Goal: Information Seeking & Learning: Learn about a topic

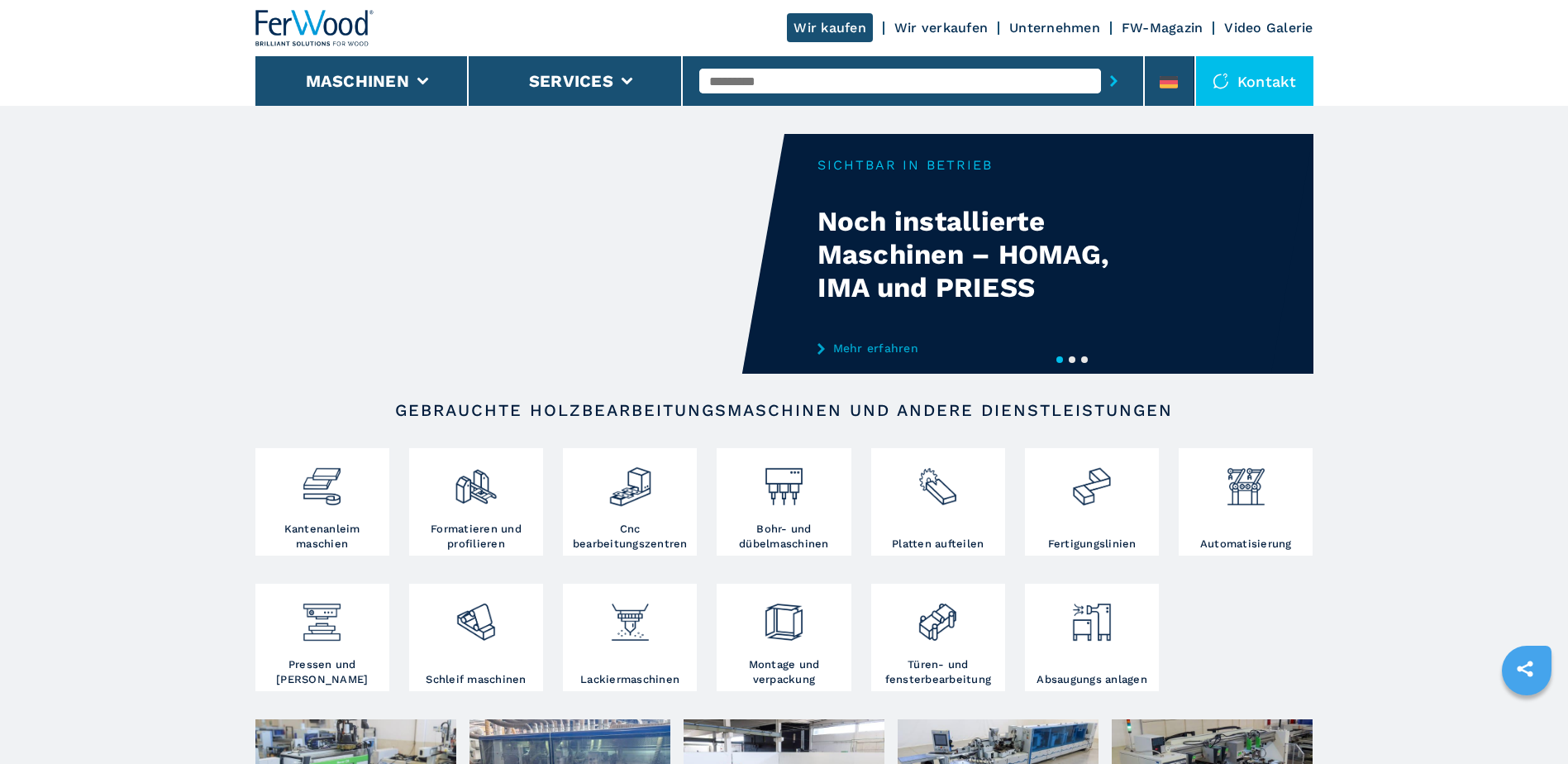
click at [891, 80] on input "text" at bounding box center [900, 80] width 401 height 24
type input "******"
click at [1102, 62] on button "submit-button" at bounding box center [1114, 81] width 25 height 38
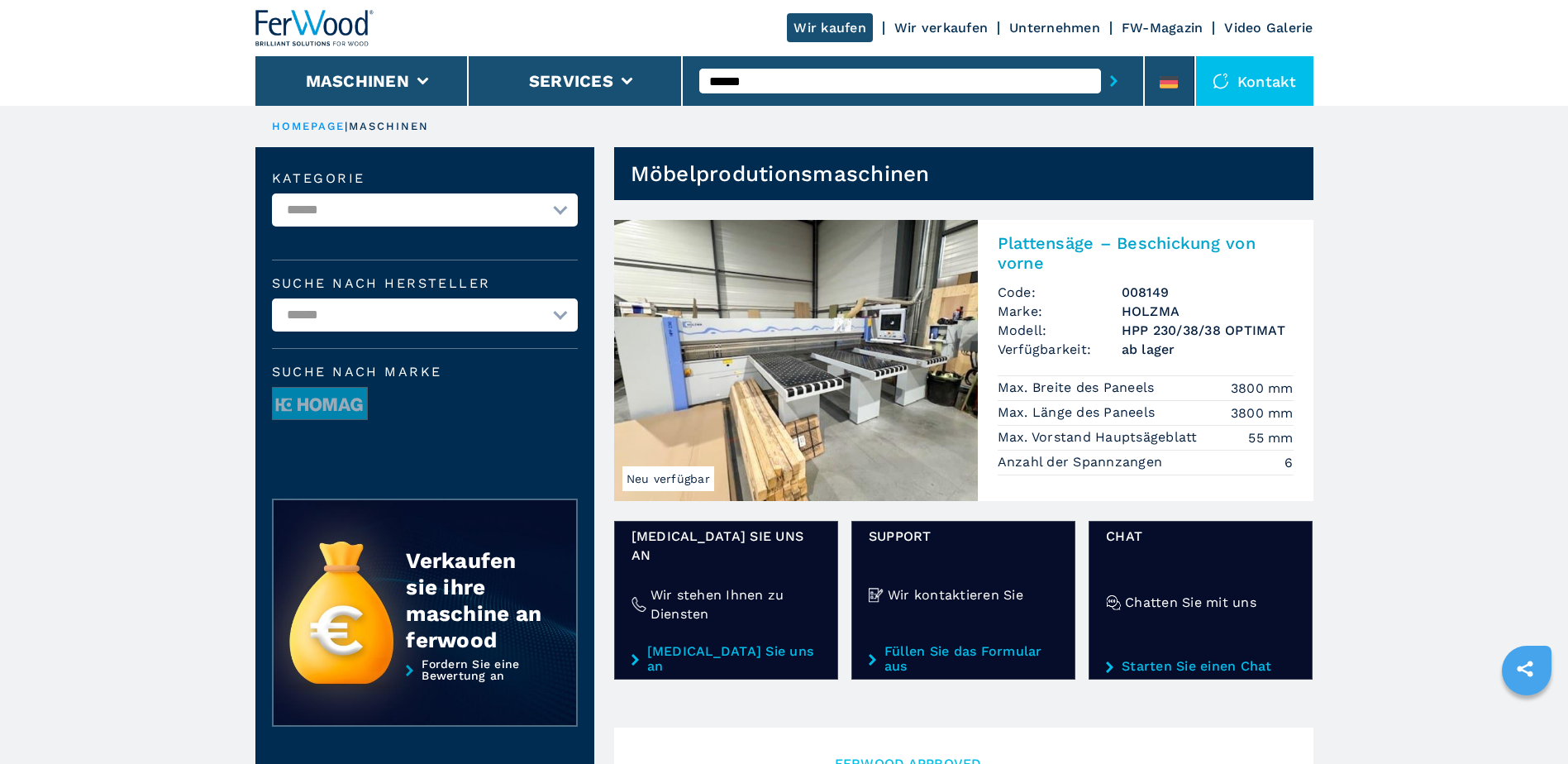
click at [772, 78] on input "******" at bounding box center [900, 80] width 401 height 24
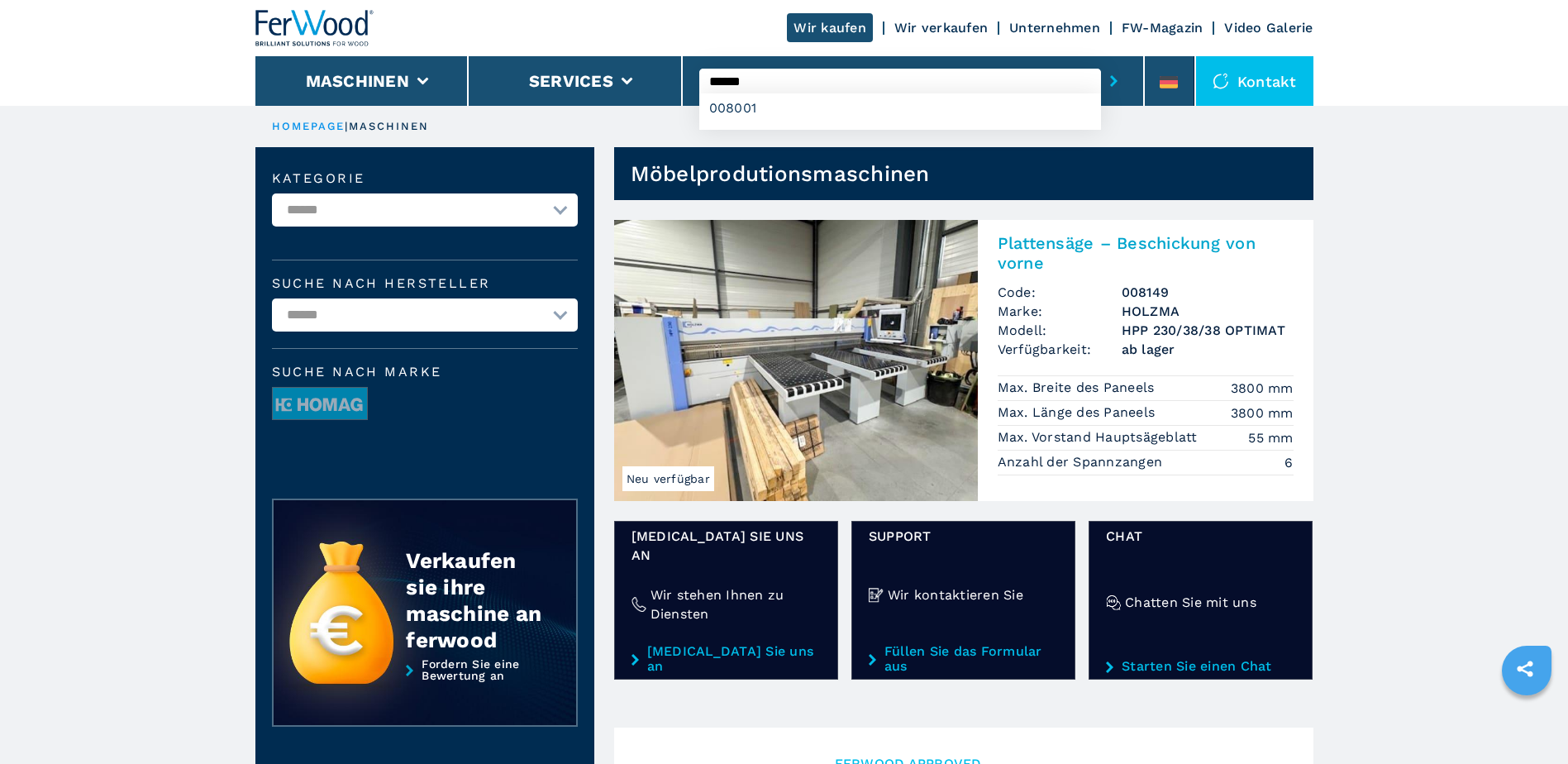
type input "******"
click at [1102, 62] on button "submit-button" at bounding box center [1114, 81] width 25 height 38
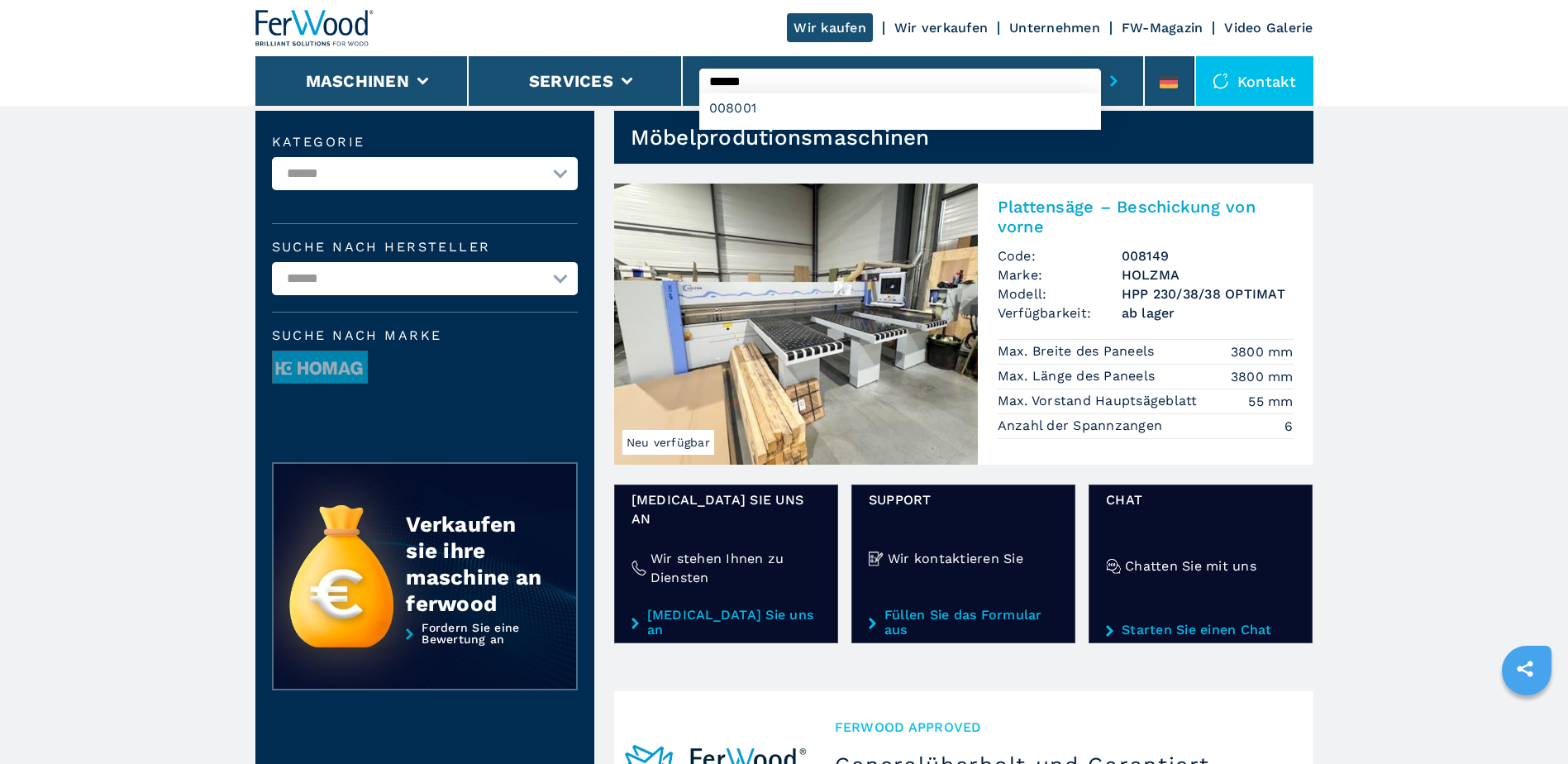
scroll to position [35, 0]
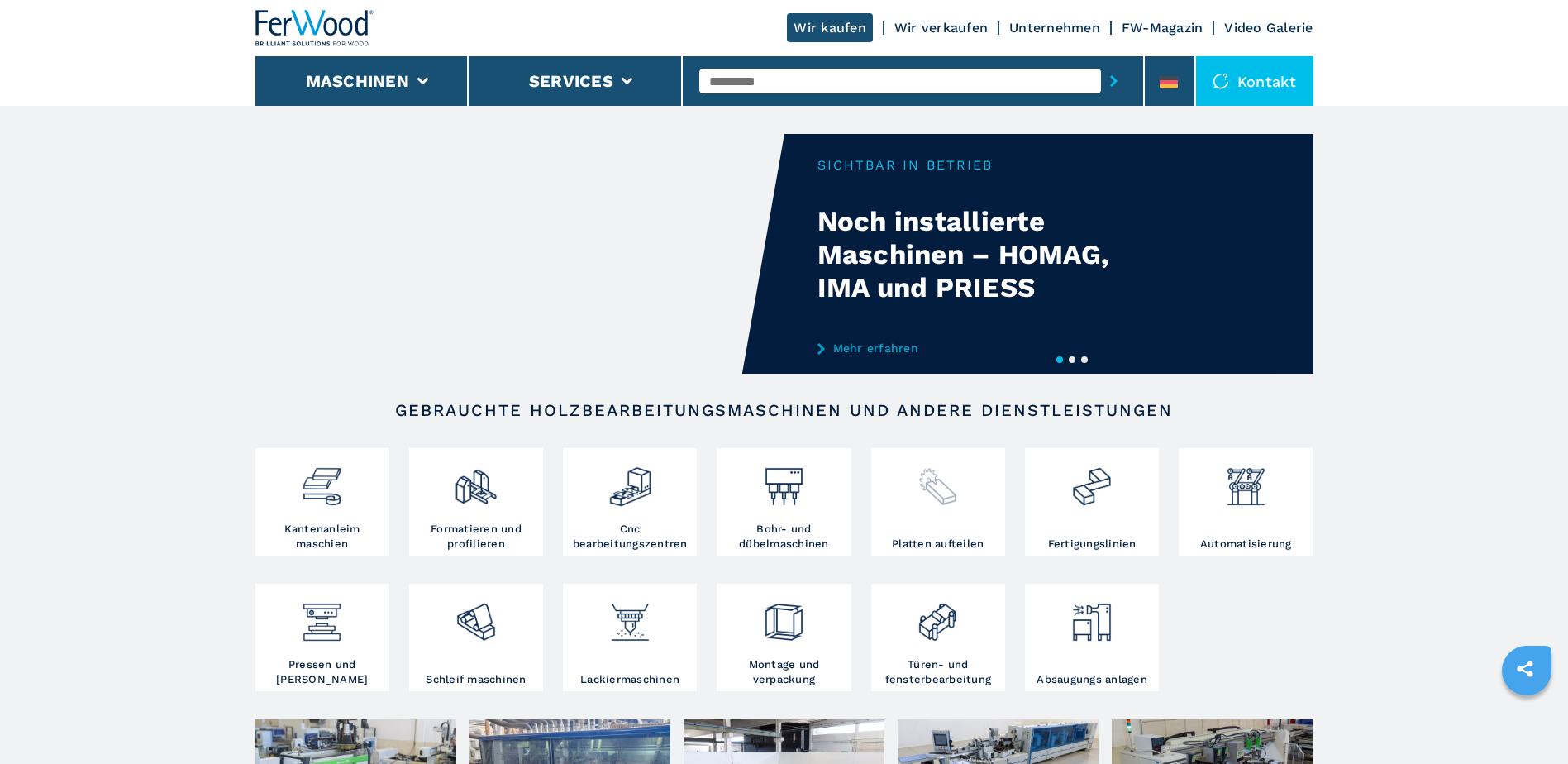
click at [943, 519] on div at bounding box center [938, 494] width 126 height 84
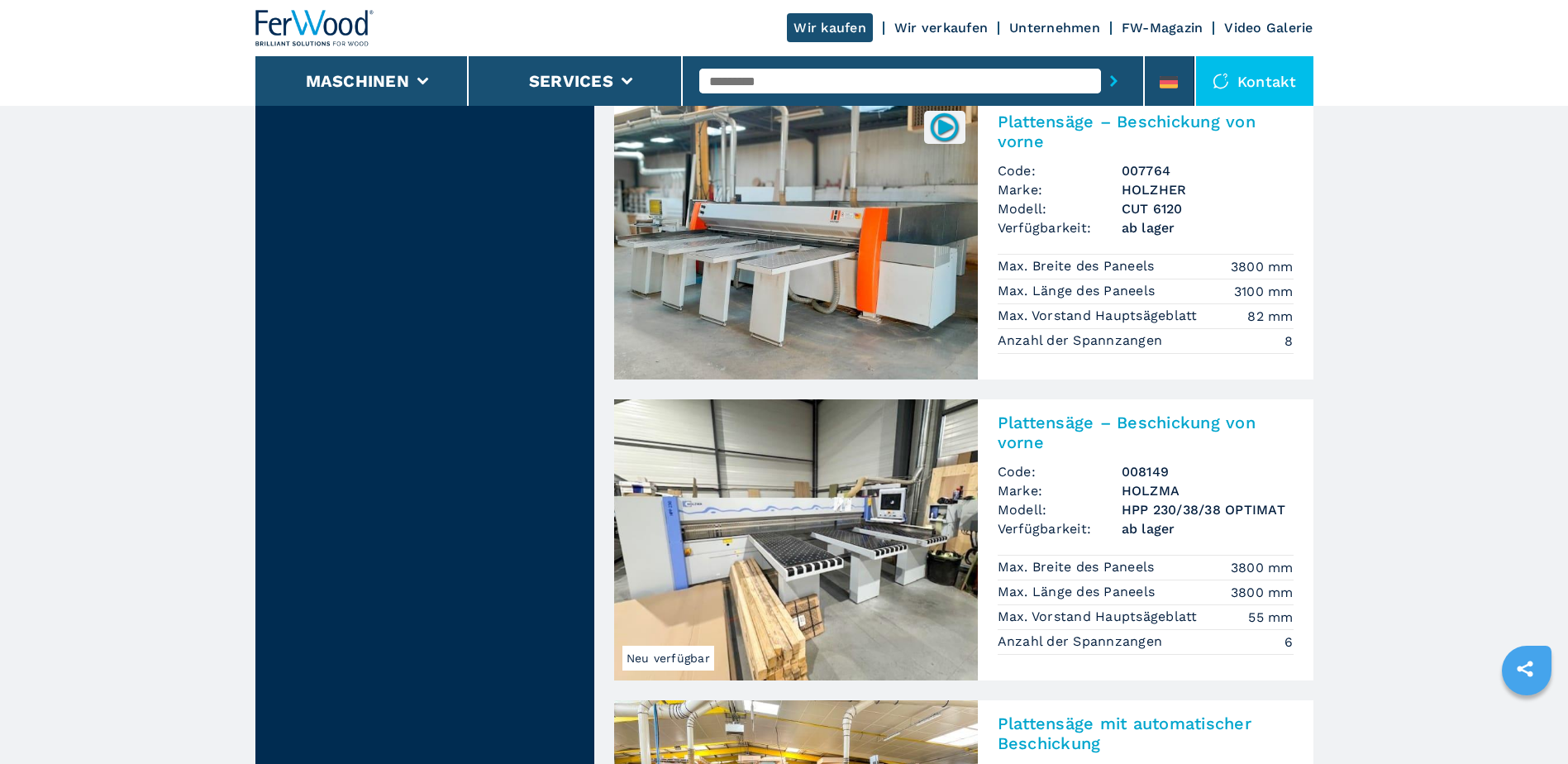
scroll to position [2811, 0]
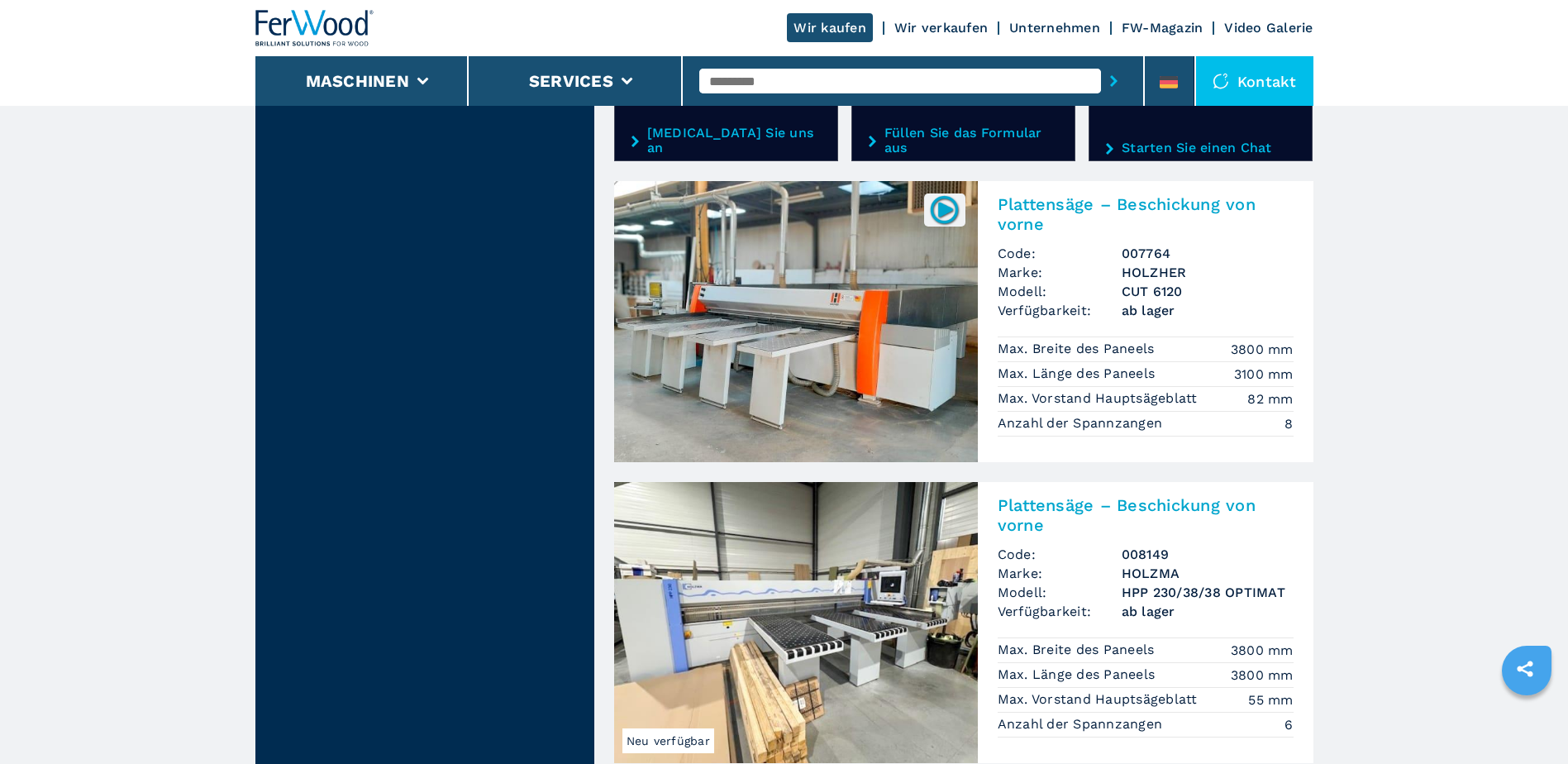
click at [843, 83] on input "text" at bounding box center [900, 80] width 401 height 24
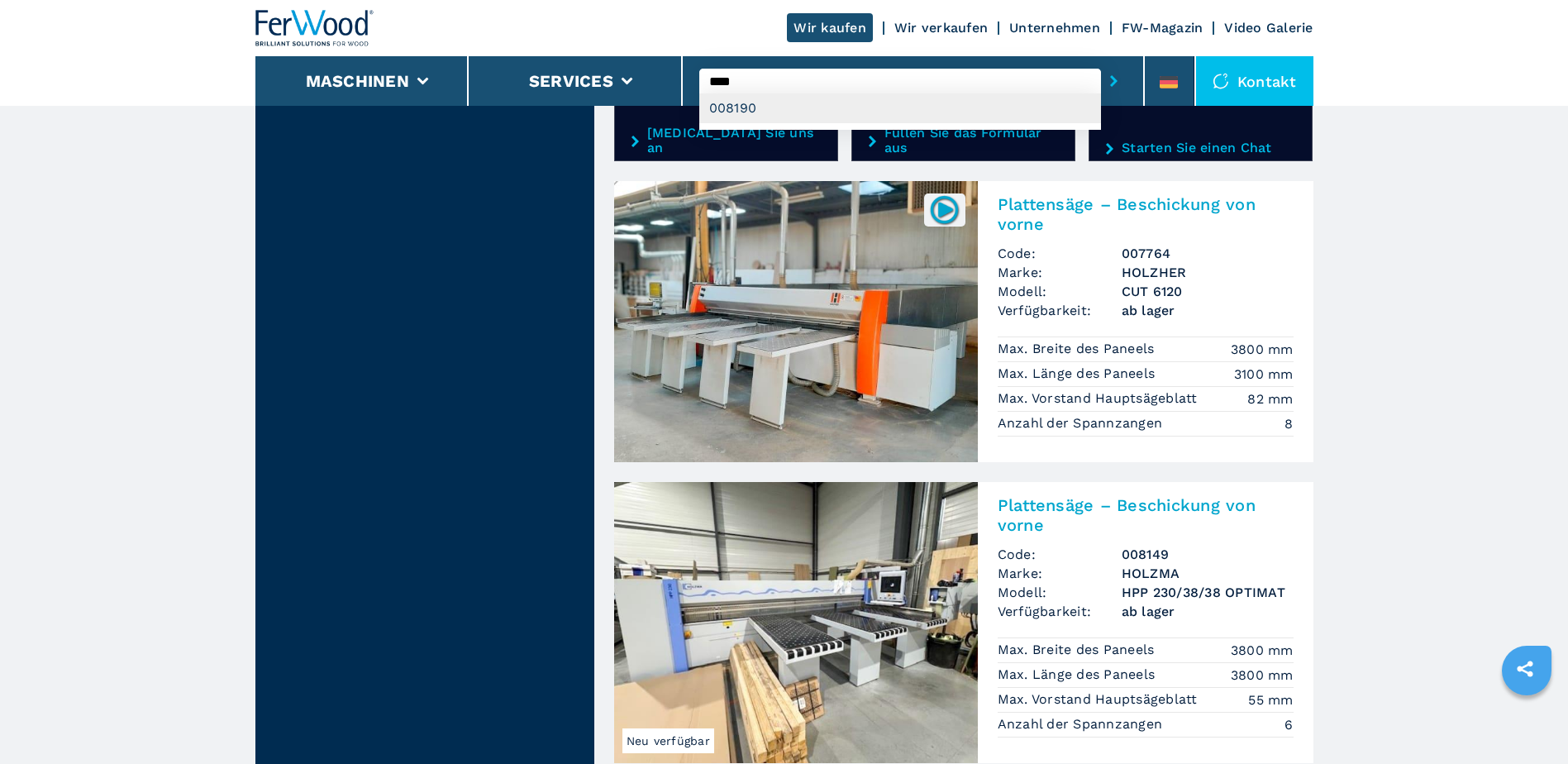
click at [775, 110] on div "008190" at bounding box center [900, 108] width 401 height 30
type input "******"
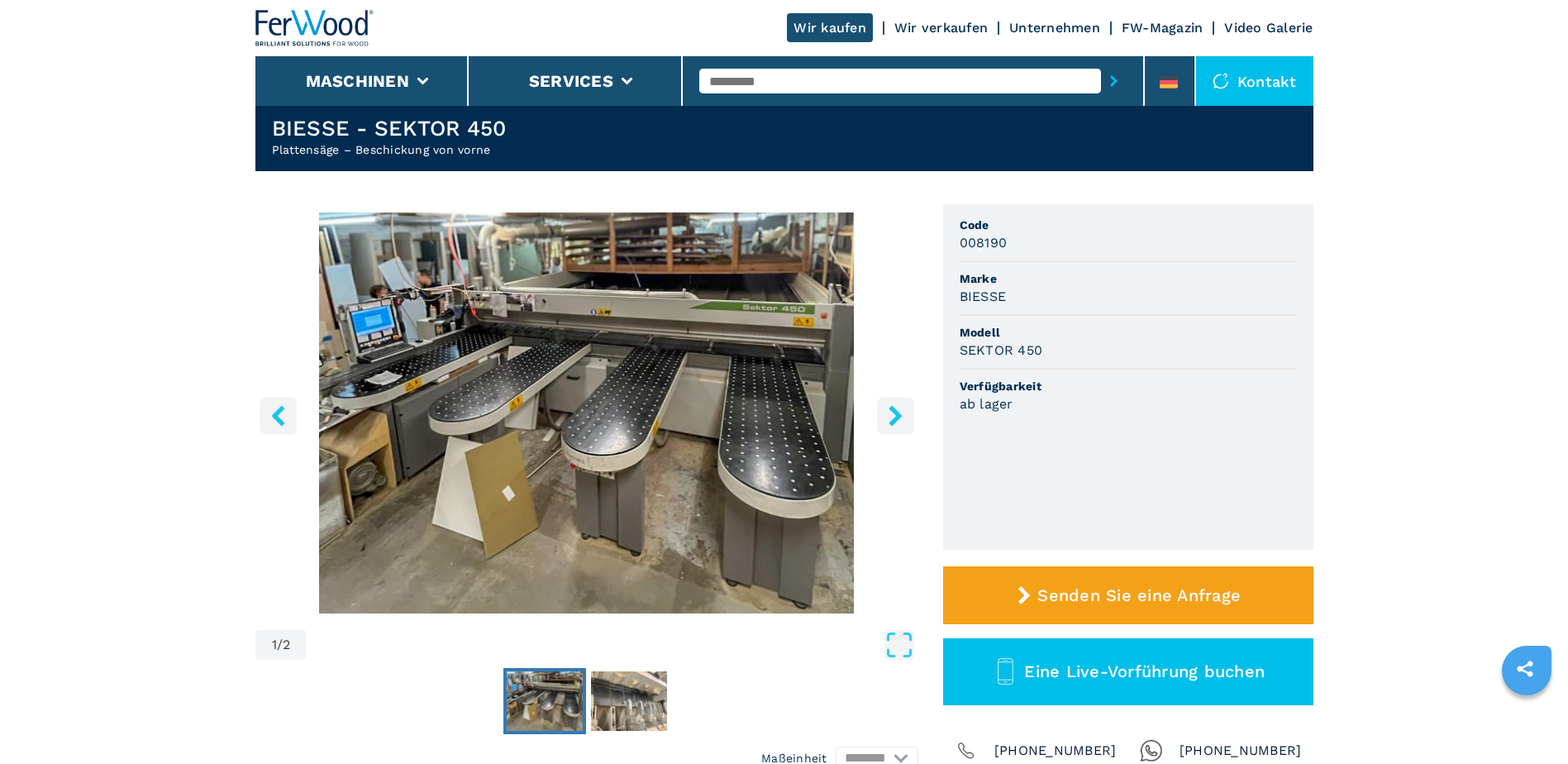
scroll to position [83, 0]
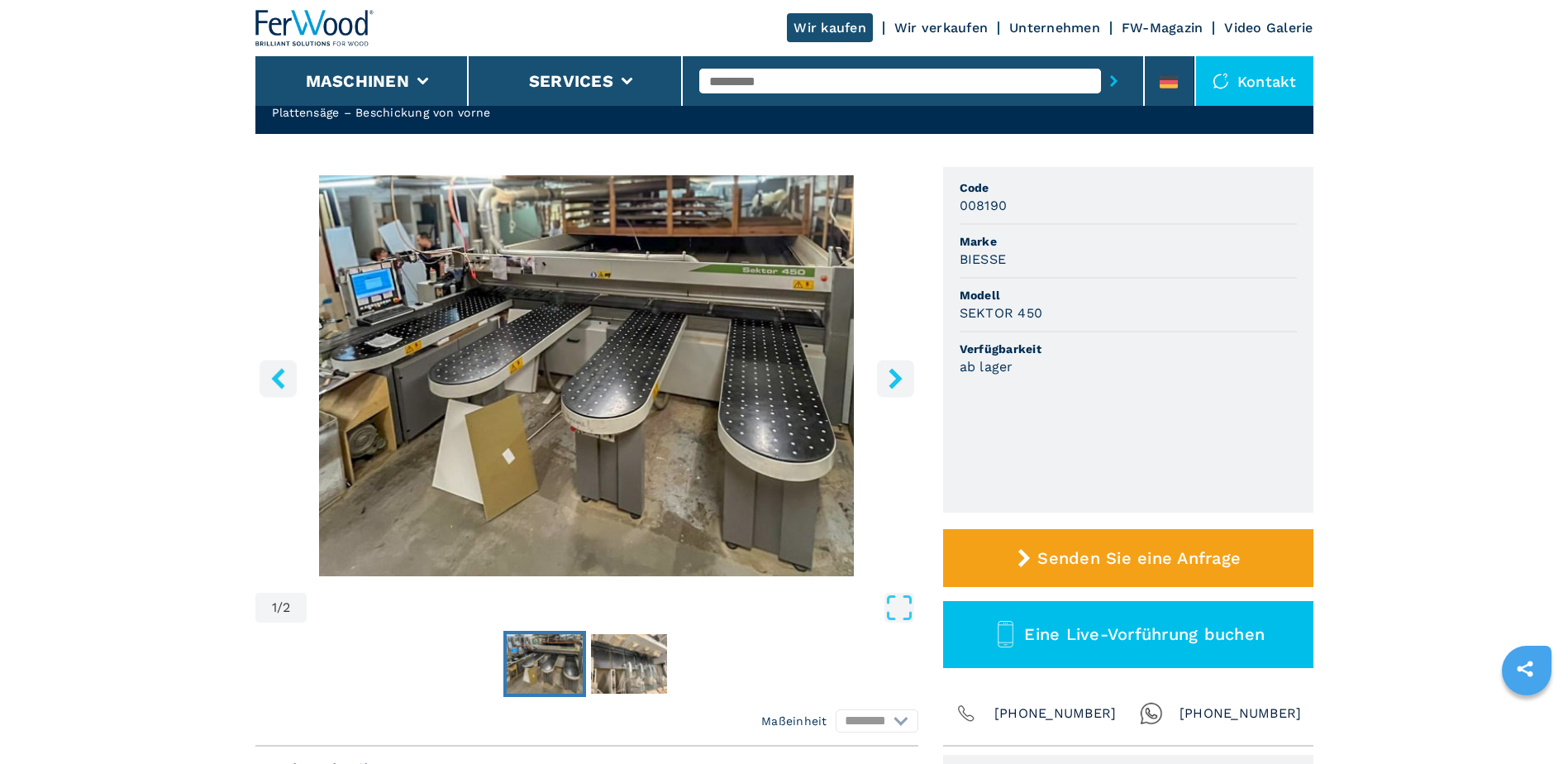
click at [903, 372] on icon "right-button" at bounding box center [896, 378] width 21 height 21
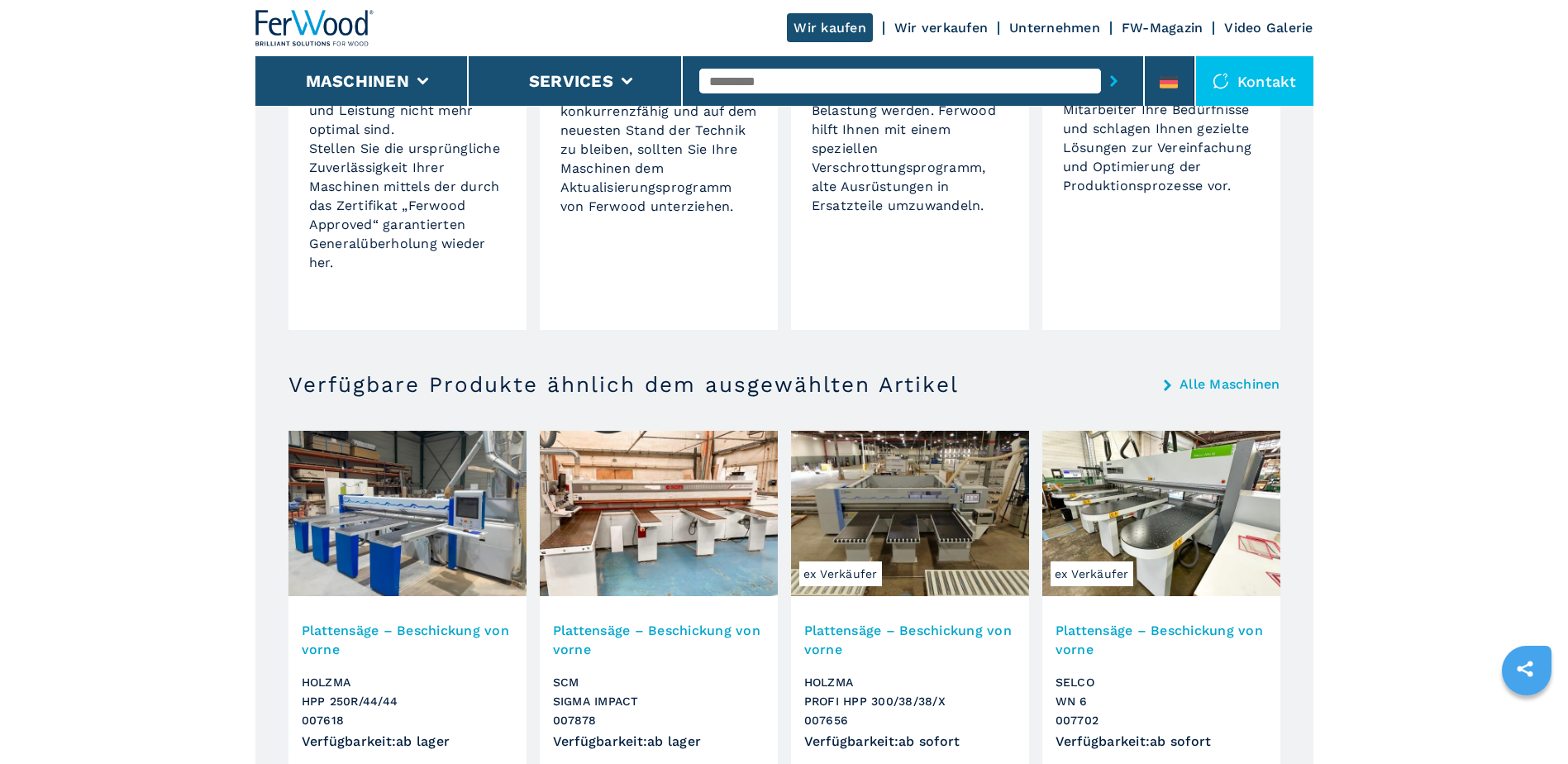
scroll to position [1405, 0]
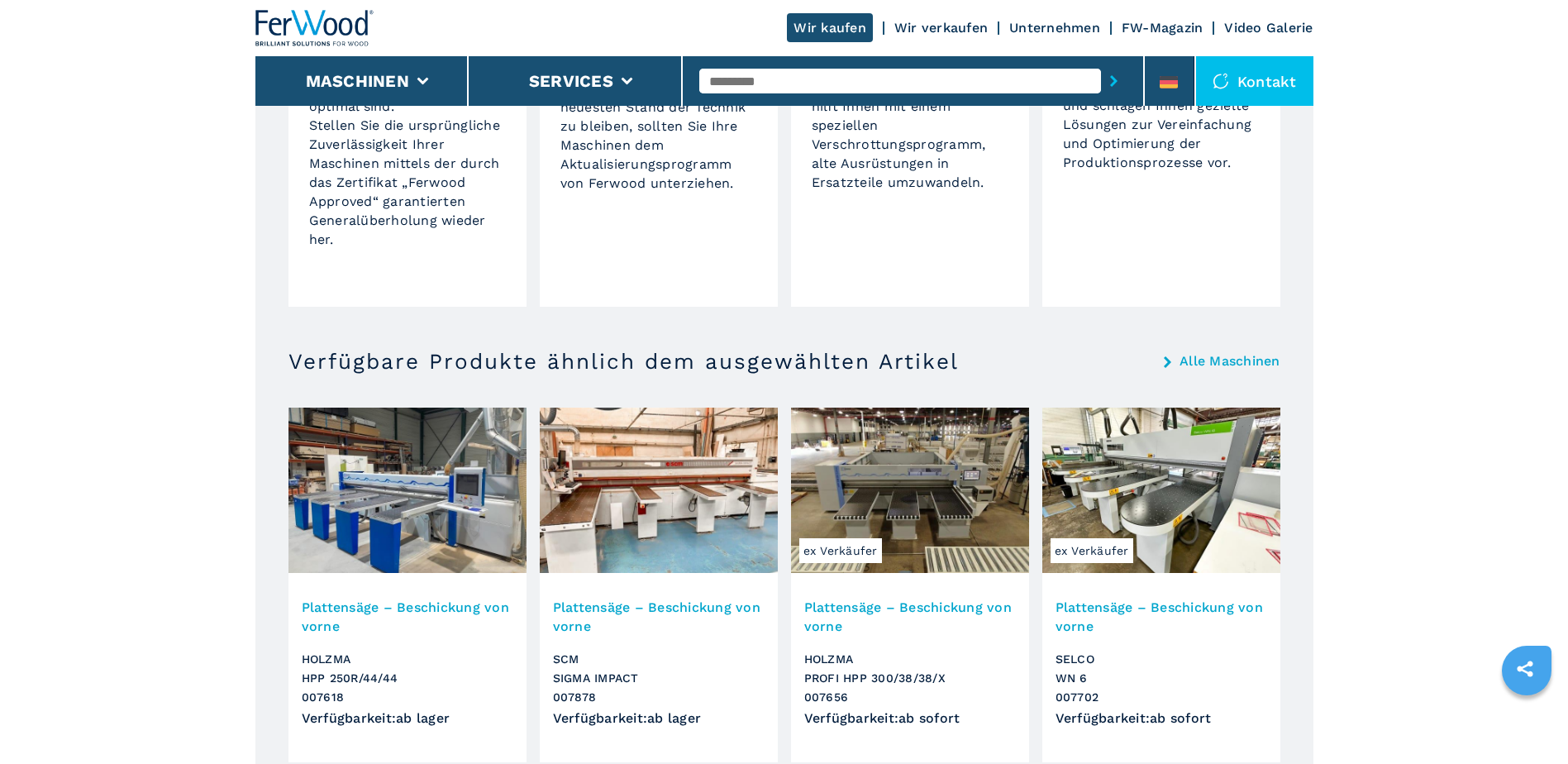
click at [832, 79] on input "text" at bounding box center [900, 80] width 401 height 24
type input "****"
click at [1102, 62] on button "submit-button" at bounding box center [1114, 81] width 25 height 38
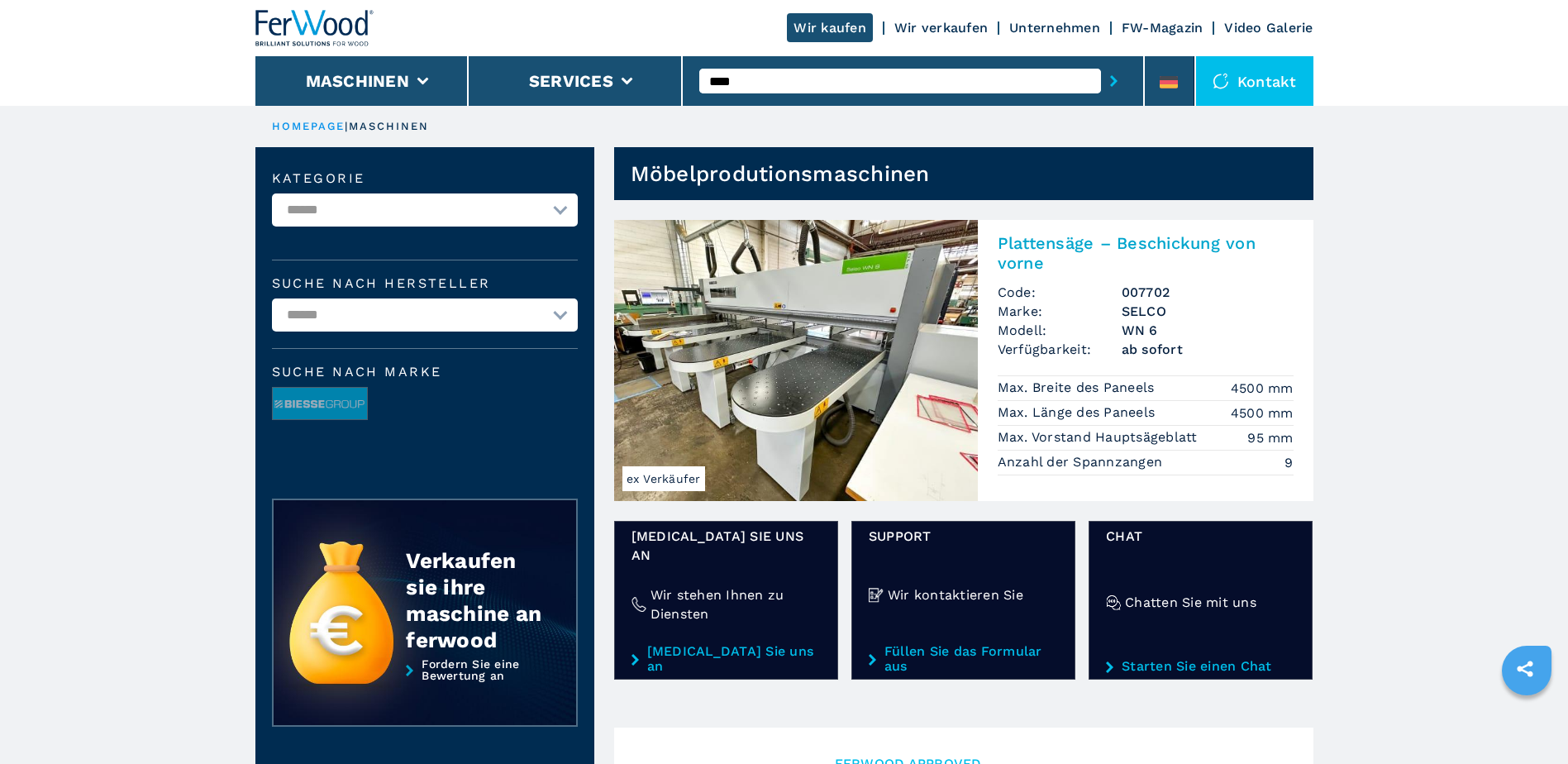
click at [1060, 240] on h2 "Plattensäge – Beschickung von vorne" at bounding box center [1145, 252] width 296 height 40
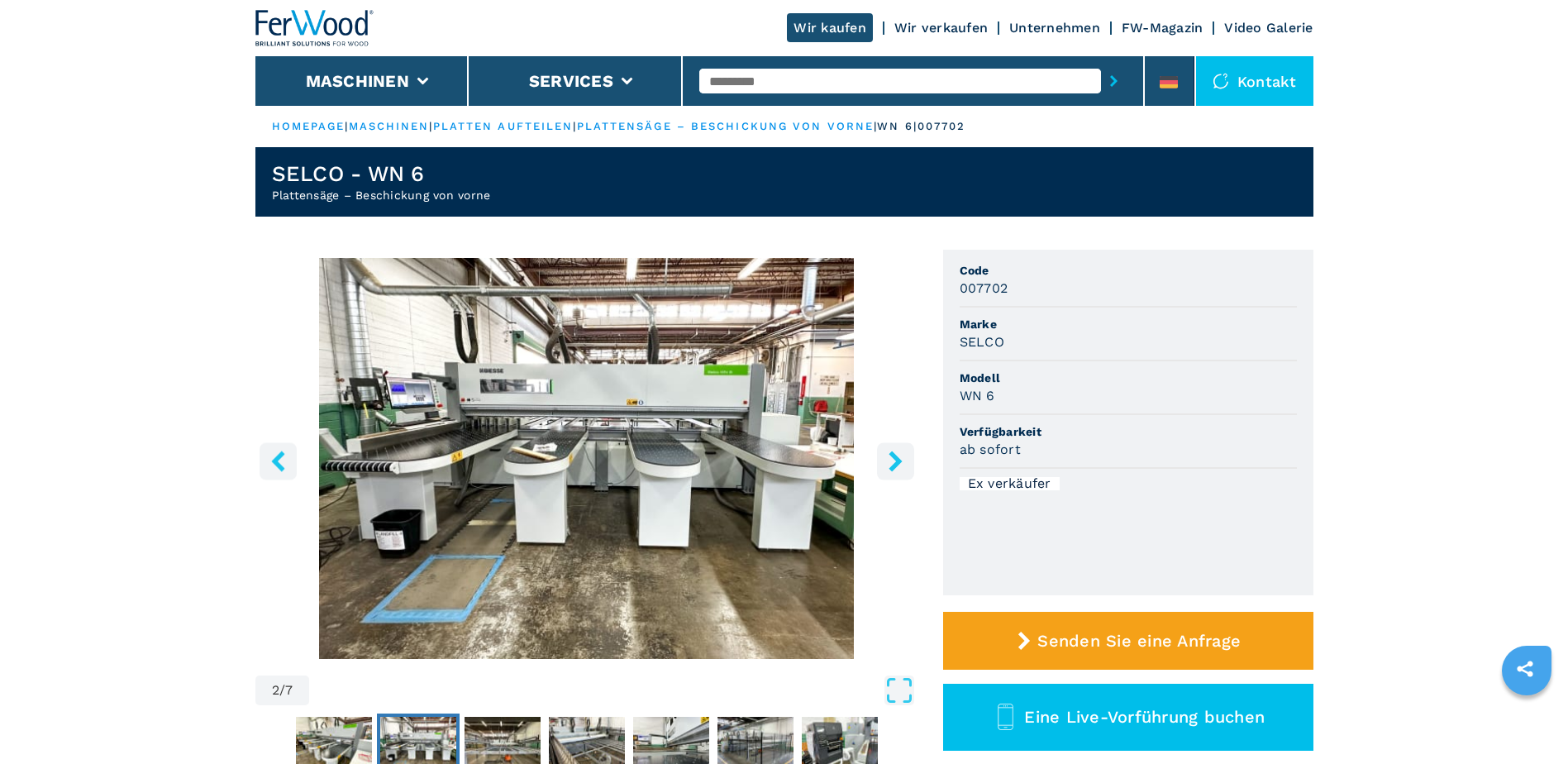
click at [894, 460] on icon "right-button" at bounding box center [896, 460] width 21 height 21
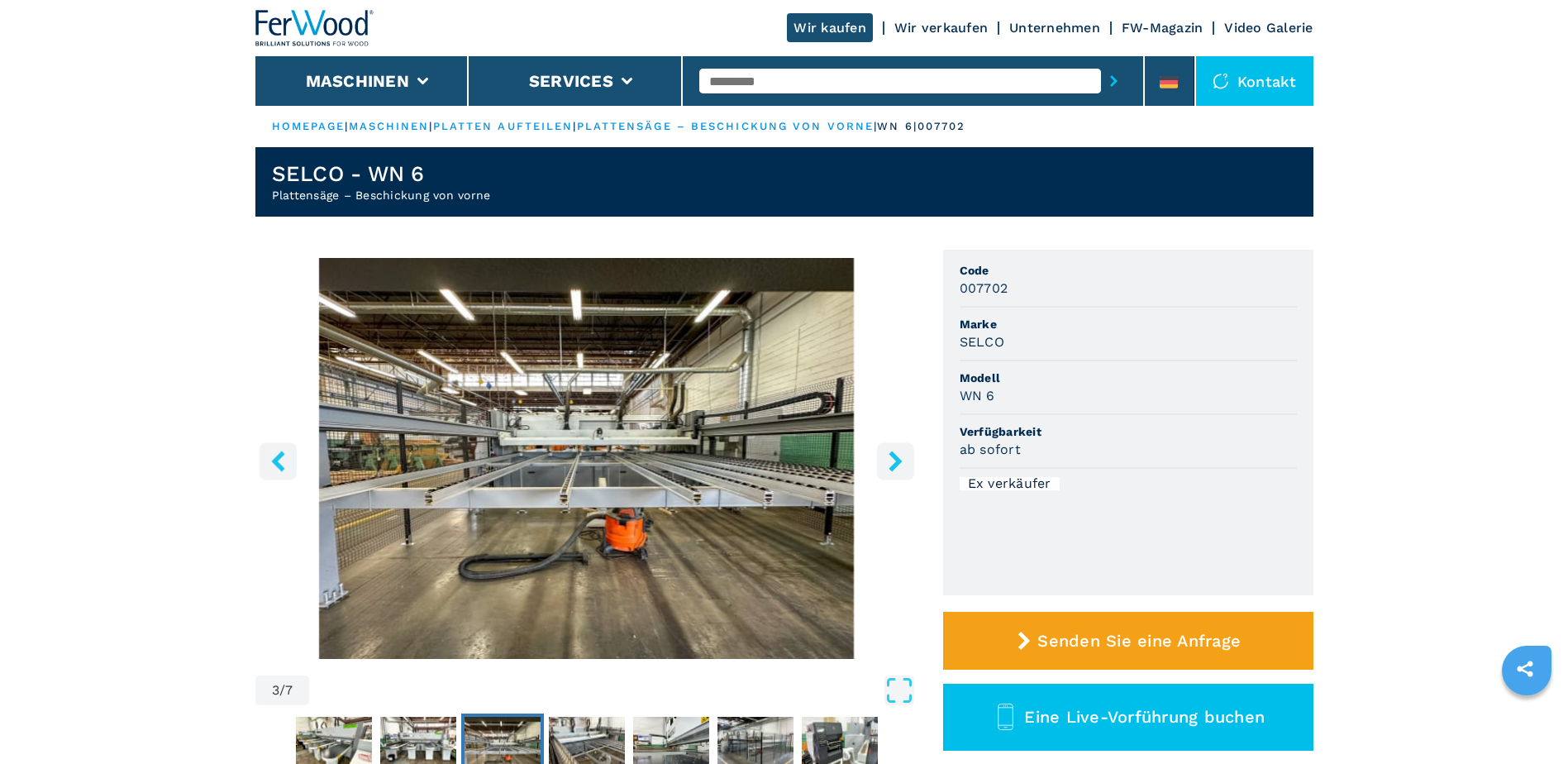
click at [894, 460] on icon "right-button" at bounding box center [896, 460] width 21 height 21
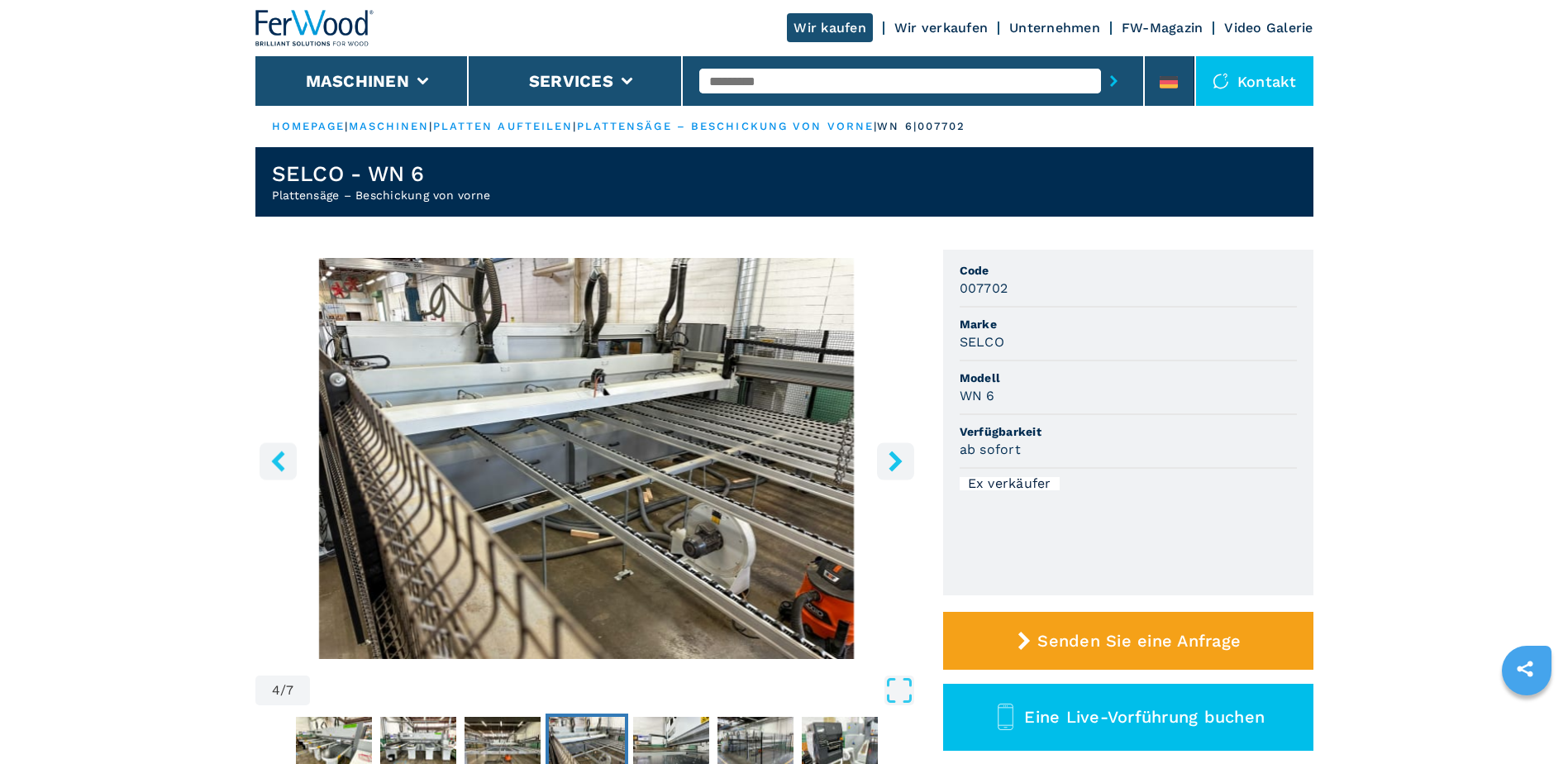
click at [894, 460] on icon "right-button" at bounding box center [896, 460] width 21 height 21
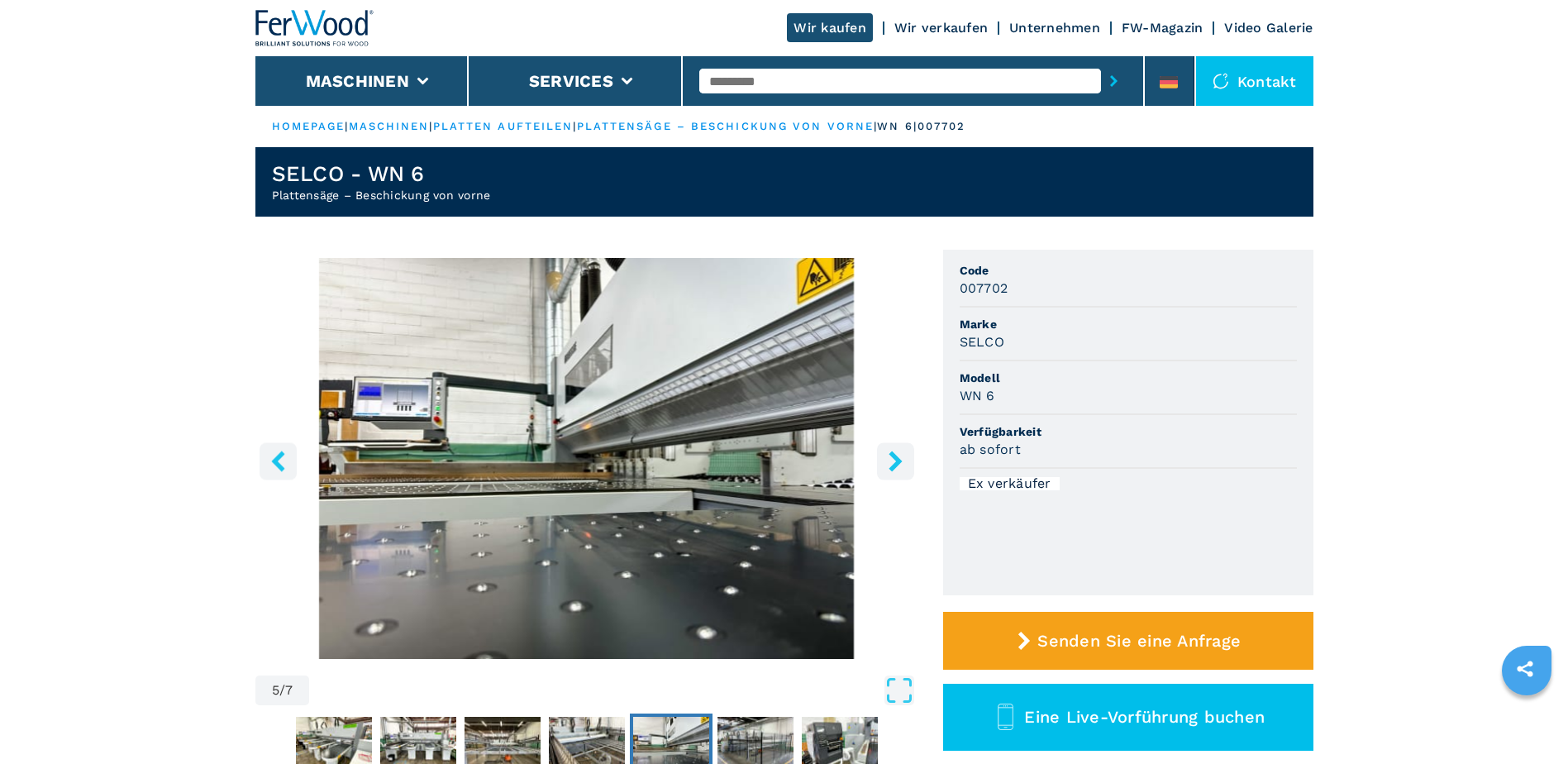
click at [894, 460] on icon "right-button" at bounding box center [896, 460] width 21 height 21
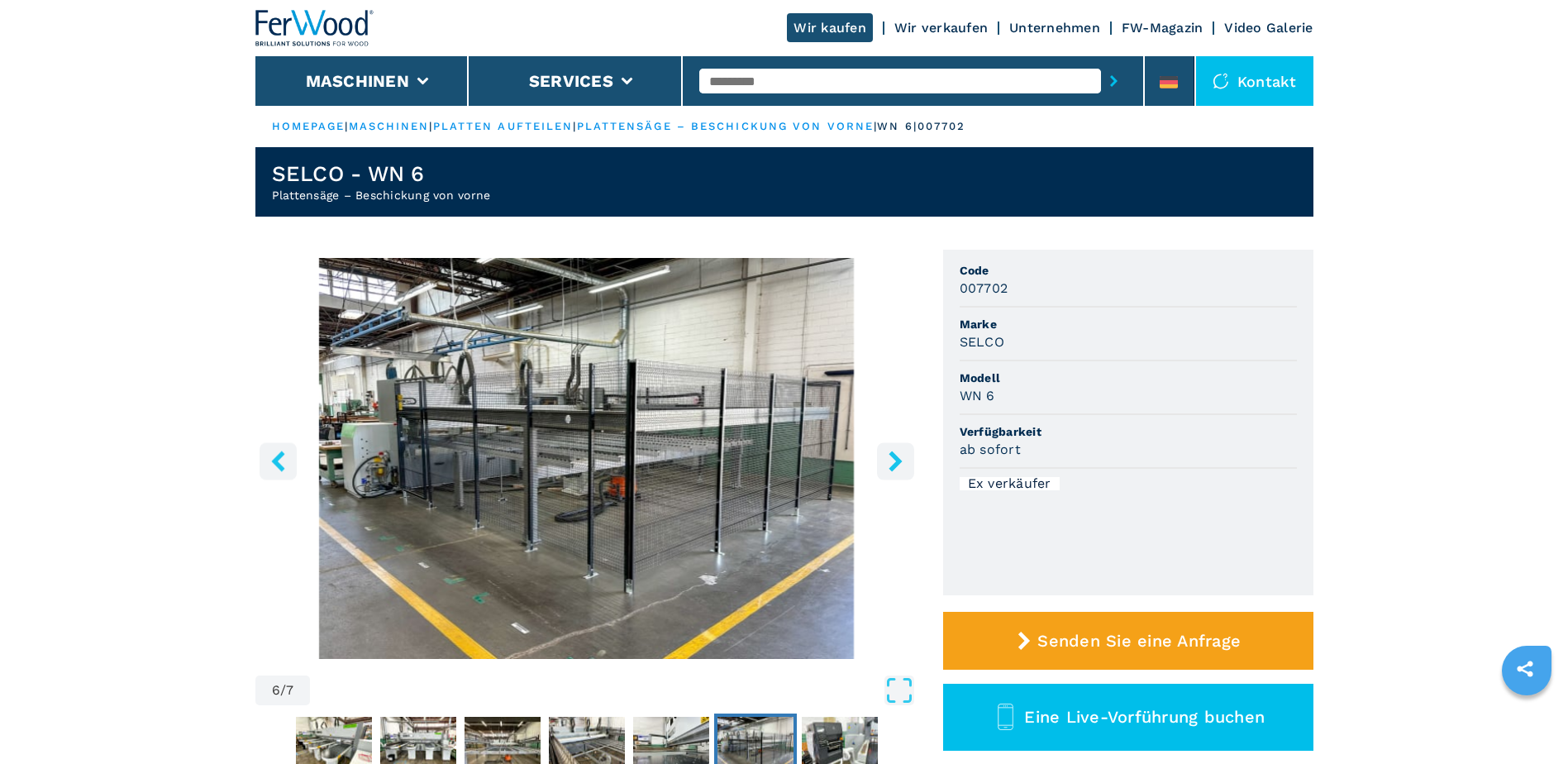
click at [894, 460] on icon "right-button" at bounding box center [896, 460] width 21 height 21
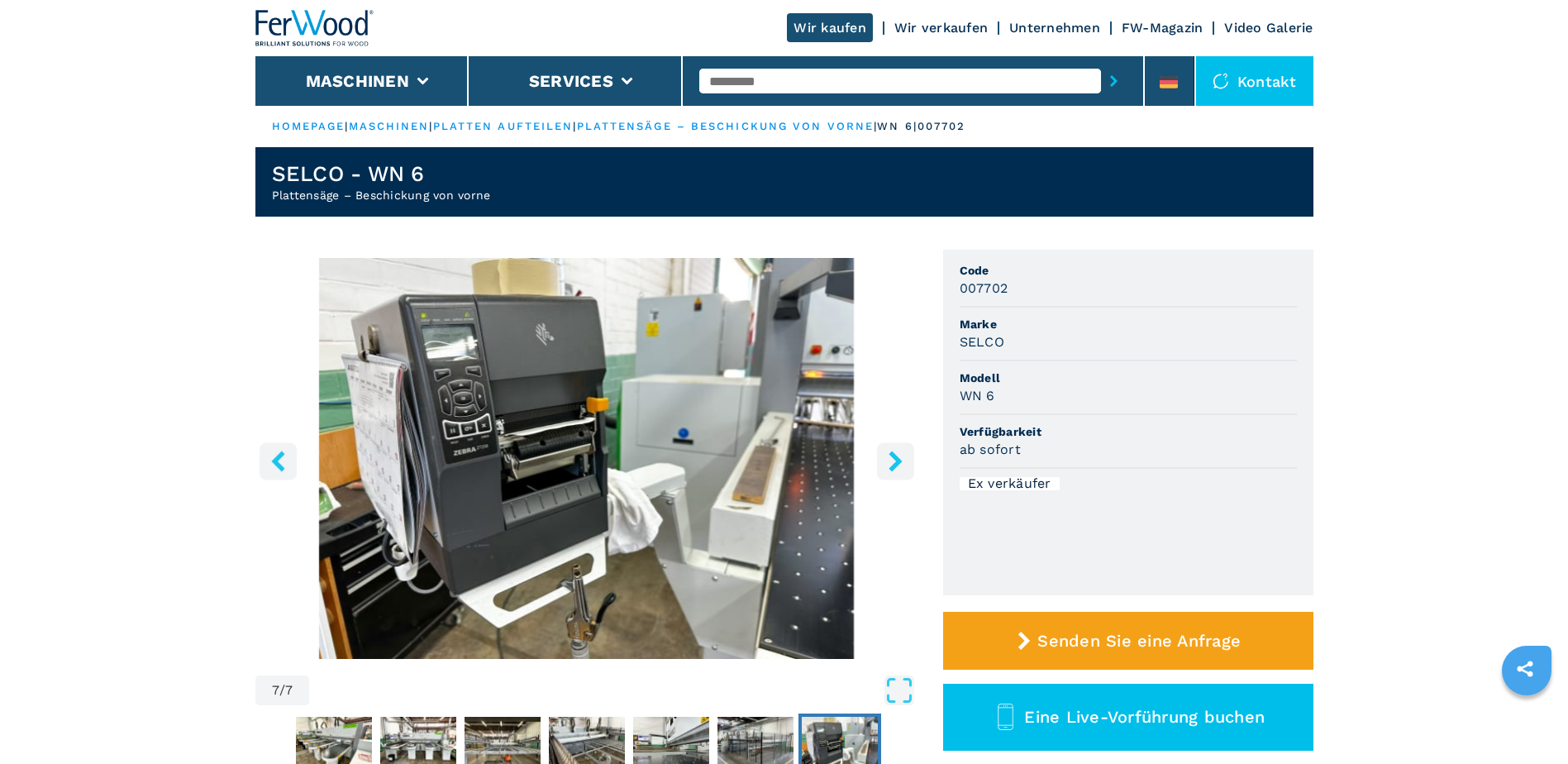
click at [894, 460] on icon "right-button" at bounding box center [896, 460] width 21 height 21
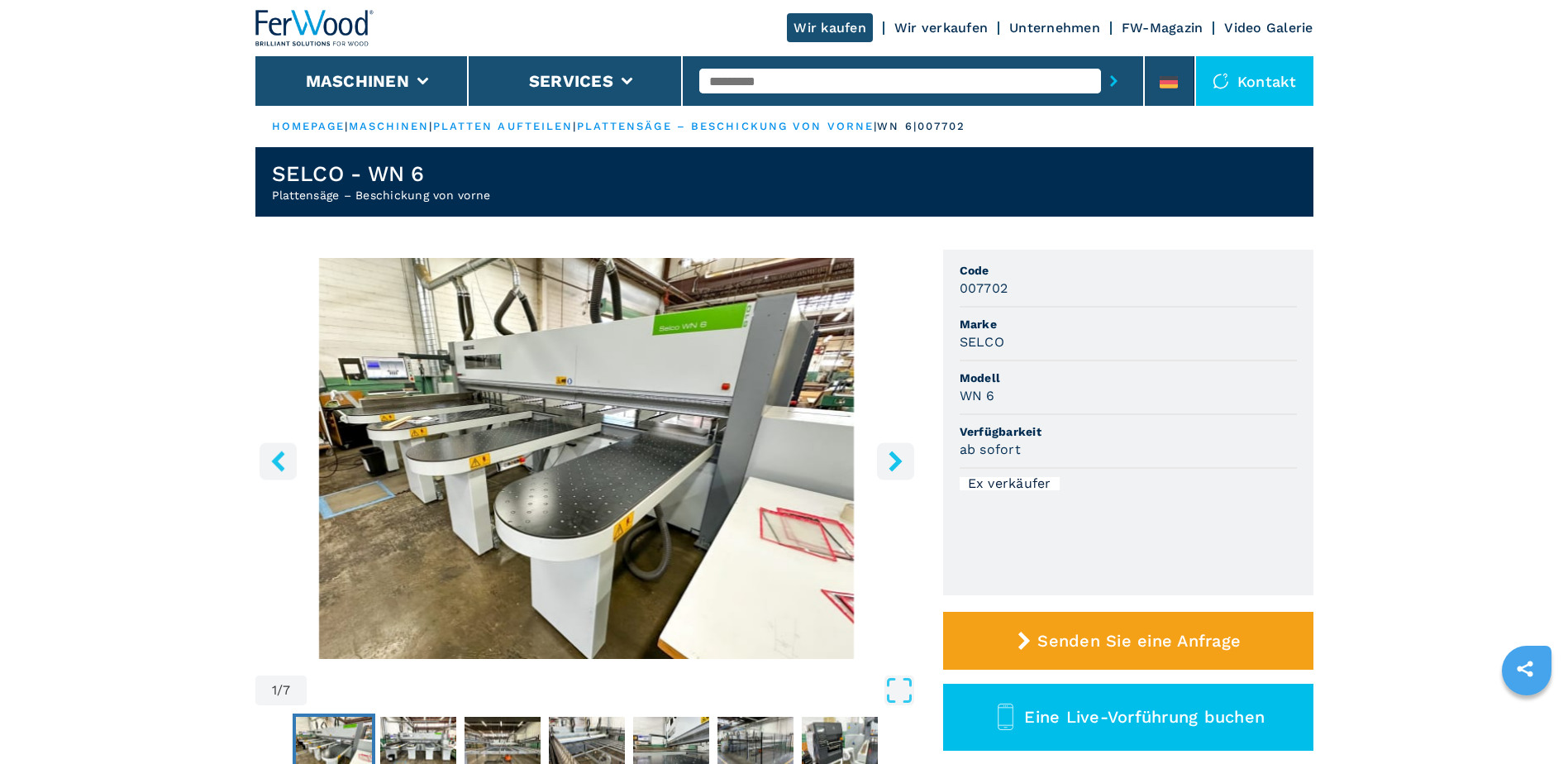
click at [894, 460] on icon "right-button" at bounding box center [896, 460] width 21 height 21
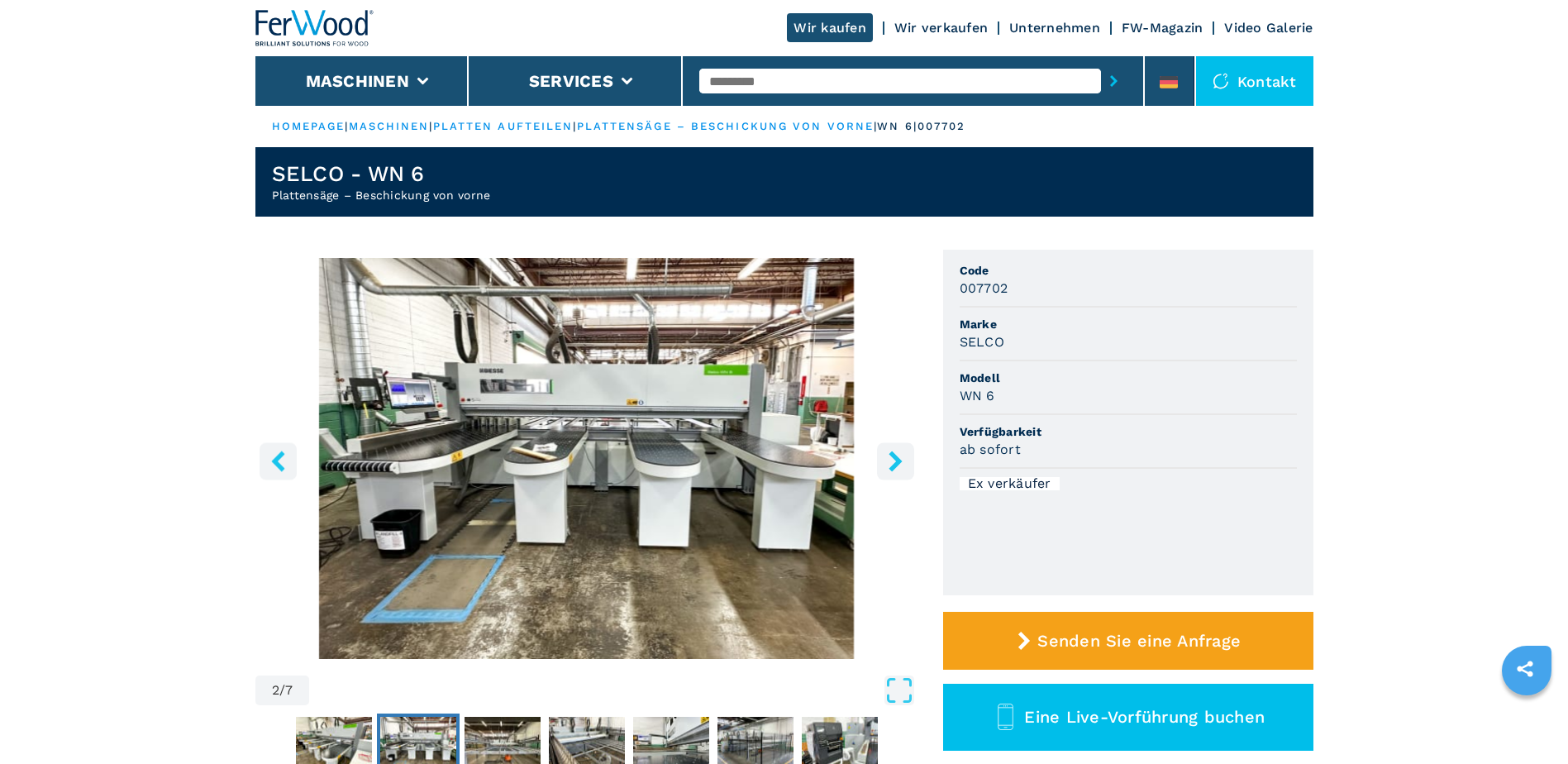
click at [894, 460] on icon "right-button" at bounding box center [896, 460] width 21 height 21
